Goal: Task Accomplishment & Management: Use online tool/utility

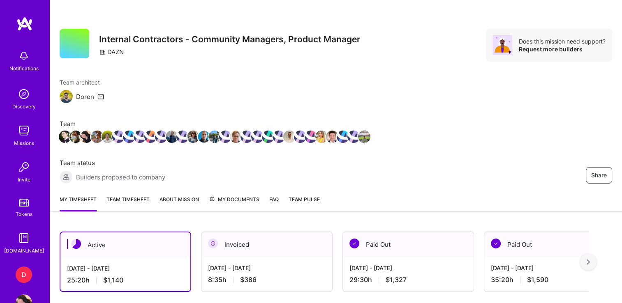
scroll to position [151, 0]
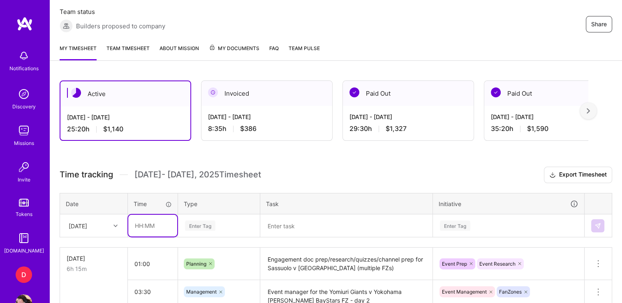
click at [133, 225] on input "text" at bounding box center [152, 226] width 49 height 22
type input "03:45"
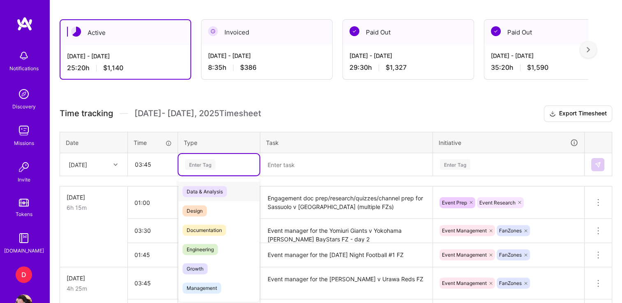
scroll to position [213, 0]
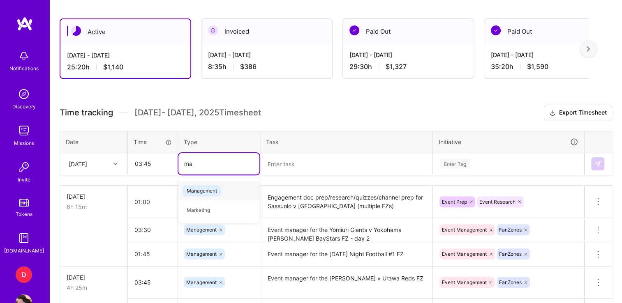
type input "man"
click at [212, 186] on span "Management" at bounding box center [202, 190] width 39 height 11
click at [296, 166] on textarea at bounding box center [346, 163] width 171 height 21
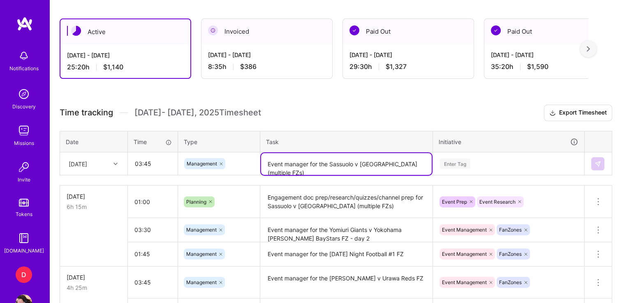
click at [332, 162] on textarea "Event manager for the Sassuolo v [GEOGRAPHIC_DATA] (multiple FZs)" at bounding box center [346, 164] width 171 height 22
click at [330, 164] on textarea "Event manager for the Sassuolo v [GEOGRAPHIC_DATA] (multiple FZs)" at bounding box center [346, 164] width 171 height 22
type textarea "Event manager for Sassuolo v [GEOGRAPHIC_DATA] (multiple FZs)"
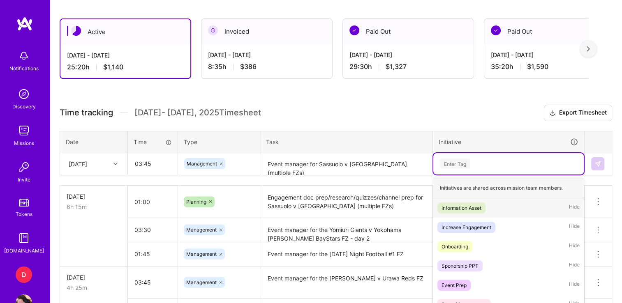
scroll to position [258, 0]
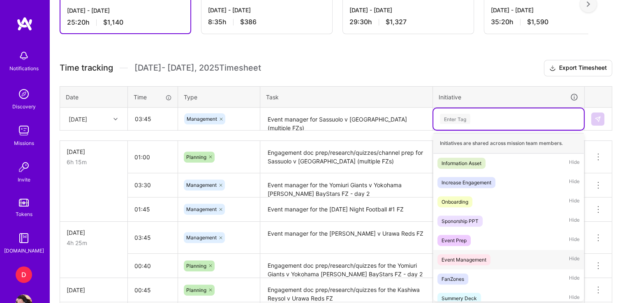
click at [465, 259] on div "Event Management" at bounding box center [464, 260] width 45 height 9
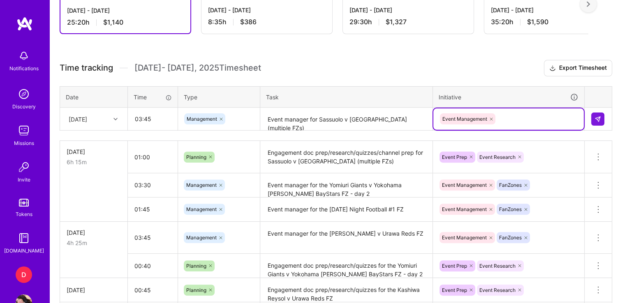
click at [516, 123] on div "Event Management" at bounding box center [508, 119] width 139 height 13
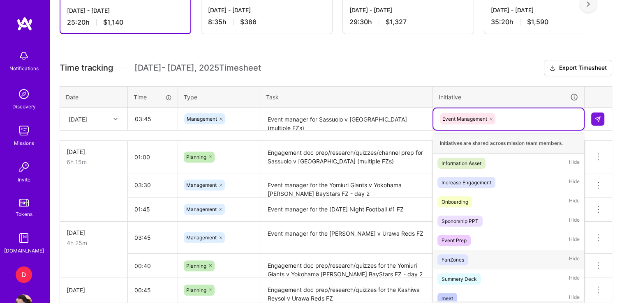
click at [454, 261] on div "FanZones" at bounding box center [453, 260] width 23 height 9
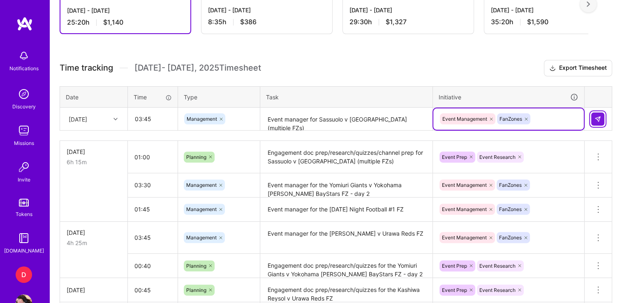
click at [597, 124] on button at bounding box center [597, 119] width 13 height 13
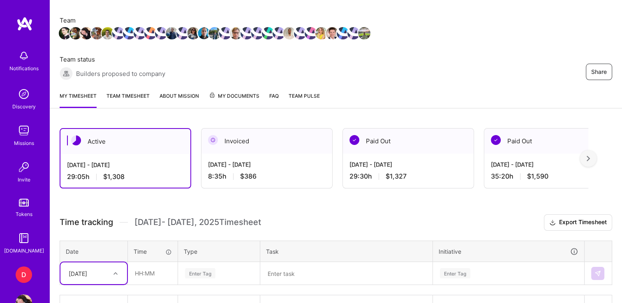
scroll to position [103, 0]
